Goal: Communication & Community: Answer question/provide support

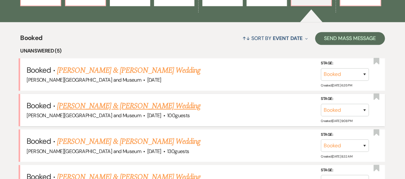
click at [122, 109] on link "[PERSON_NAME] & [PERSON_NAME] Wedding" at bounding box center [128, 106] width 143 height 12
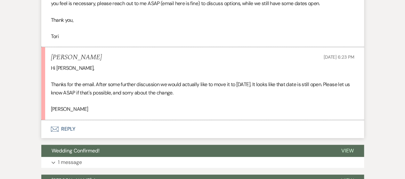
scroll to position [243, 0]
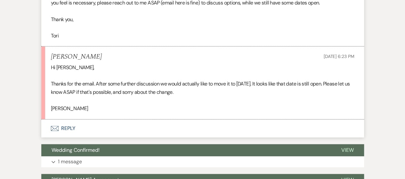
click at [71, 130] on button "Envelope Reply" at bounding box center [202, 128] width 323 height 18
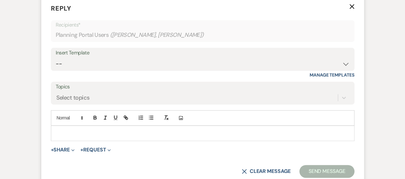
scroll to position [367, 0]
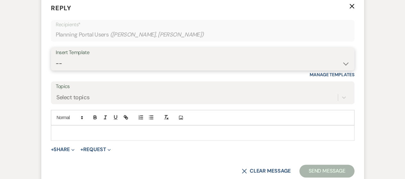
click at [115, 62] on select "-- Weven Planning Portal Introduction (Booked Events) Checking In Planning Foll…" at bounding box center [203, 63] width 294 height 12
select select "5053"
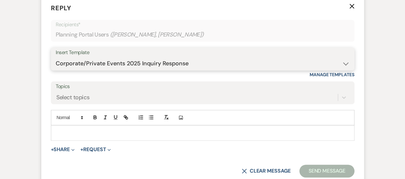
click at [56, 57] on select "-- Weven Planning Portal Introduction (Booked Events) Checking In Planning Foll…" at bounding box center [203, 63] width 294 height 12
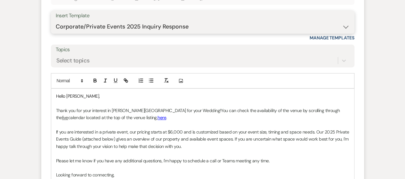
scroll to position [431, 0]
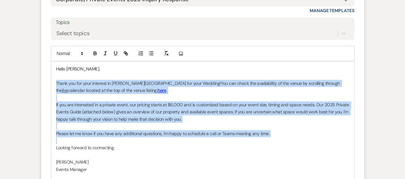
drag, startPoint x: 55, startPoint y: 81, endPoint x: 71, endPoint y: 137, distance: 57.9
click at [71, 137] on div "Hello [PERSON_NAME], Thank you for your interest in [PERSON_NAME][GEOGRAPHIC_DA…" at bounding box center [202, 136] width 303 height 151
click at [70, 125] on p at bounding box center [202, 126] width 293 height 7
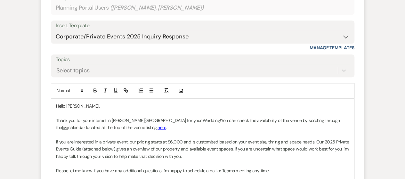
scroll to position [367, 0]
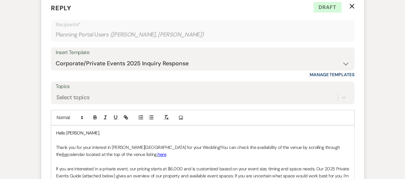
click at [352, 5] on use "button" at bounding box center [351, 6] width 5 height 5
